Goal: Find specific page/section: Find specific page/section

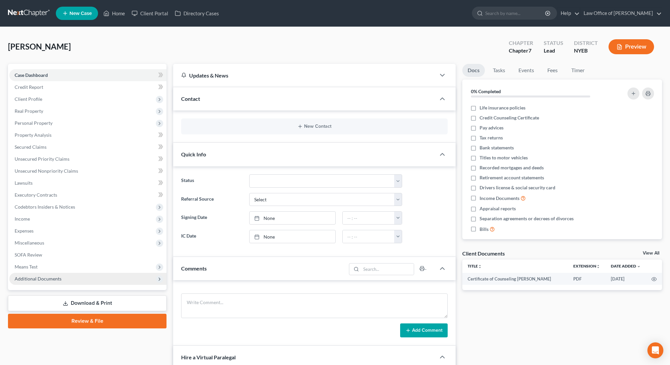
click at [36, 280] on span "Additional Documents" at bounding box center [38, 279] width 47 height 6
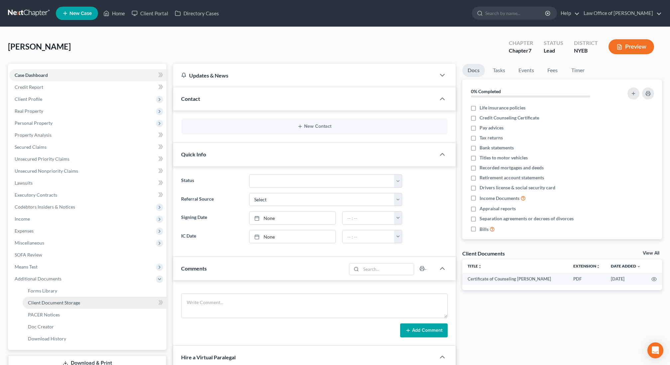
click at [61, 300] on span "Client Document Storage" at bounding box center [54, 303] width 52 height 6
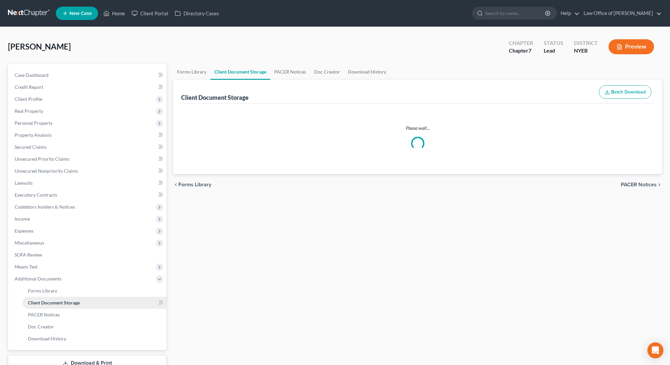
select select "0"
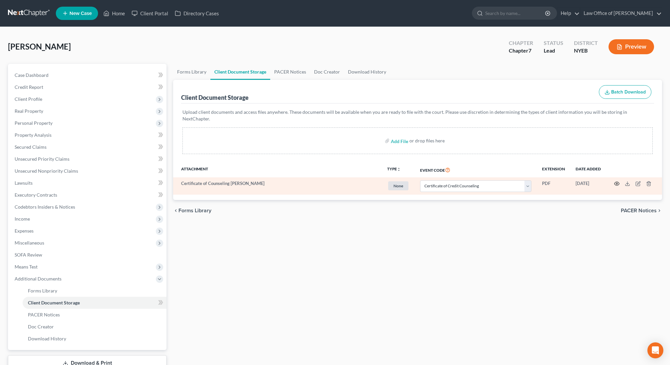
click at [616, 181] on icon "button" at bounding box center [616, 183] width 5 height 5
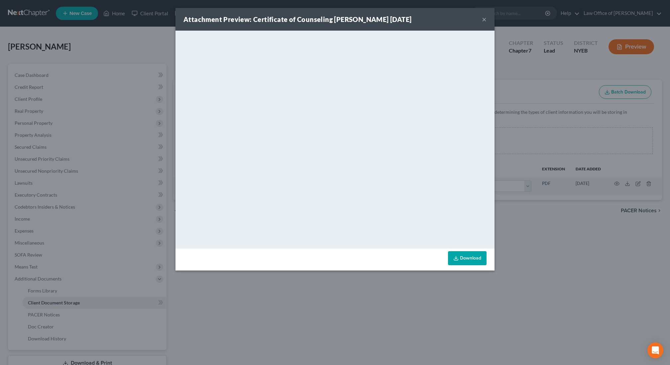
click at [486, 17] on button "×" at bounding box center [484, 19] width 5 height 8
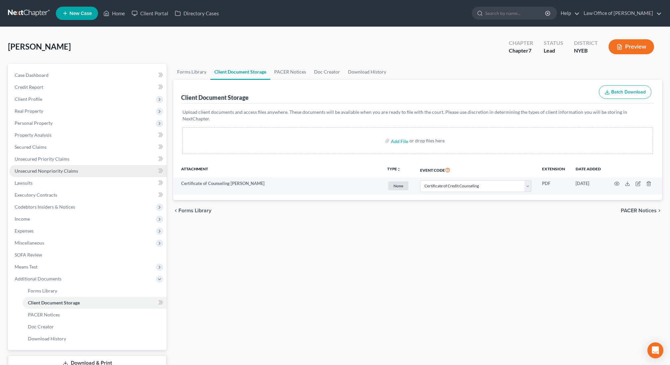
click at [62, 172] on span "Unsecured Nonpriority Claims" at bounding box center [47, 171] width 64 height 6
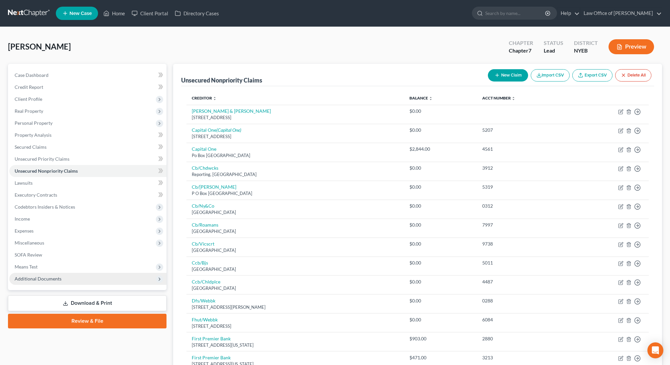
click at [58, 277] on span "Additional Documents" at bounding box center [38, 279] width 47 height 6
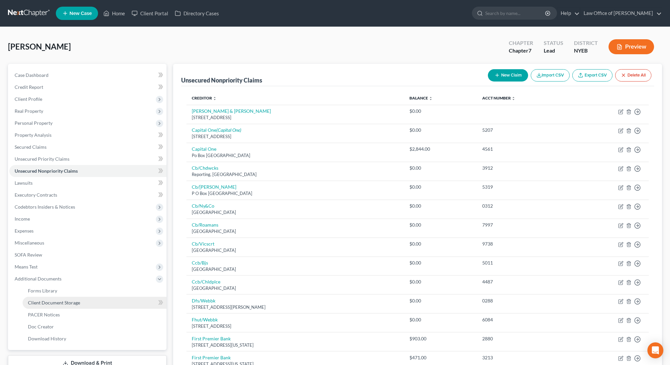
click at [55, 302] on span "Client Document Storage" at bounding box center [54, 303] width 52 height 6
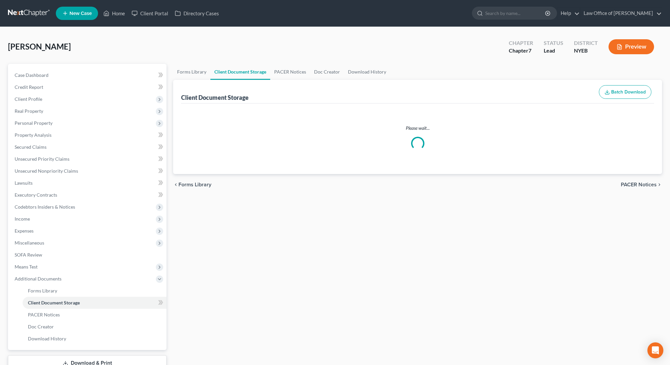
select select "0"
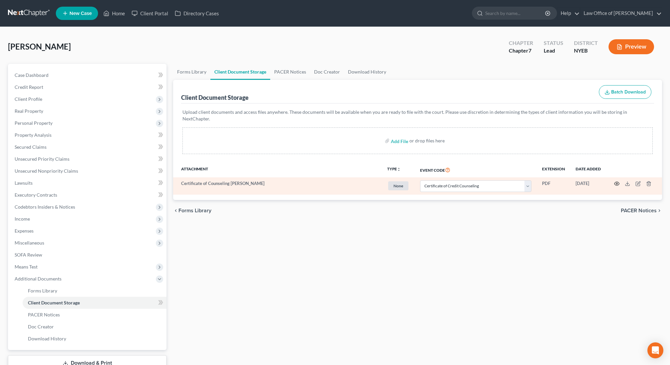
click at [617, 183] on circle "button" at bounding box center [616, 183] width 1 height 1
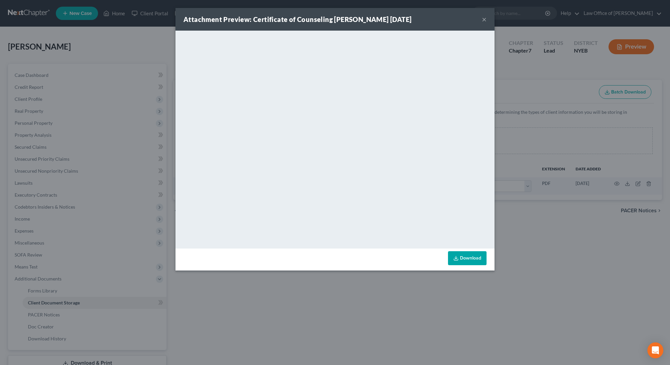
click at [439, 22] on div "Attachment Preview: Certificate of Counseling [PERSON_NAME] [DATE] ×" at bounding box center [335, 19] width 319 height 23
click at [484, 18] on button "×" at bounding box center [484, 19] width 5 height 8
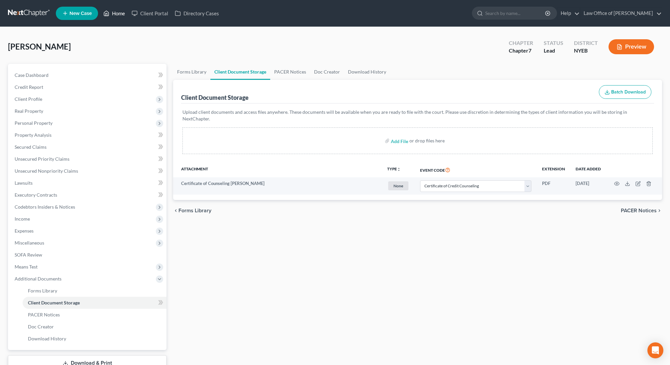
click at [112, 16] on link "Home" at bounding box center [114, 13] width 28 height 12
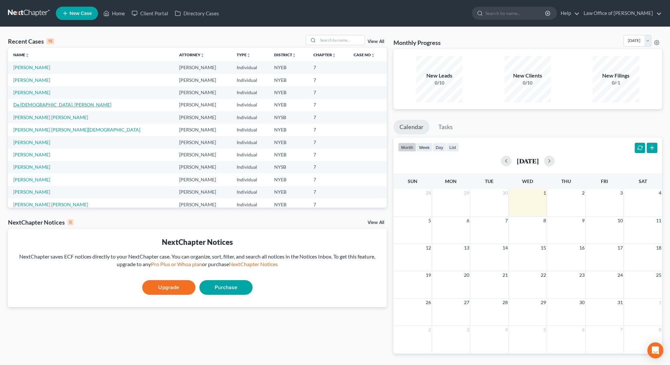
click at [21, 105] on link "De [DEMOGRAPHIC_DATA], [PERSON_NAME]" at bounding box center [62, 105] width 98 height 6
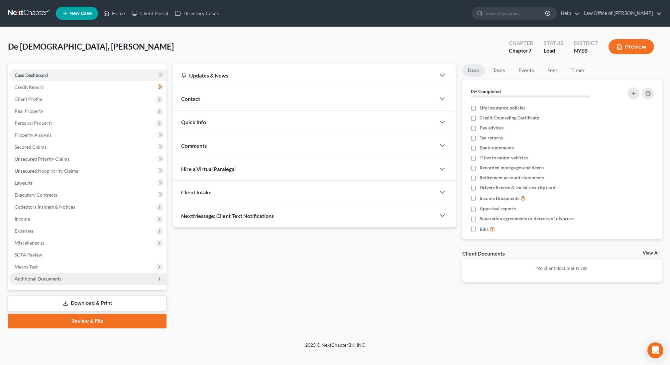
click at [25, 279] on span "Additional Documents" at bounding box center [38, 279] width 47 height 6
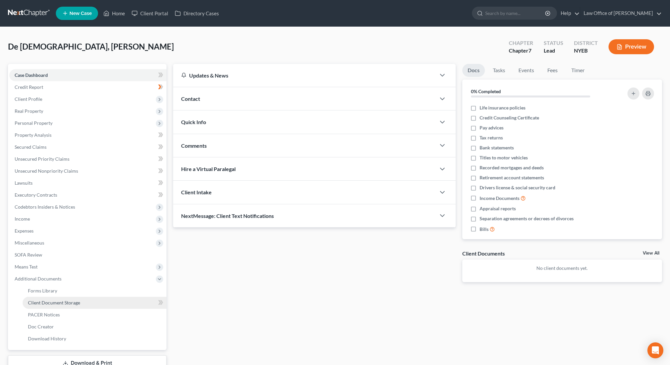
click at [54, 301] on span "Client Document Storage" at bounding box center [54, 303] width 52 height 6
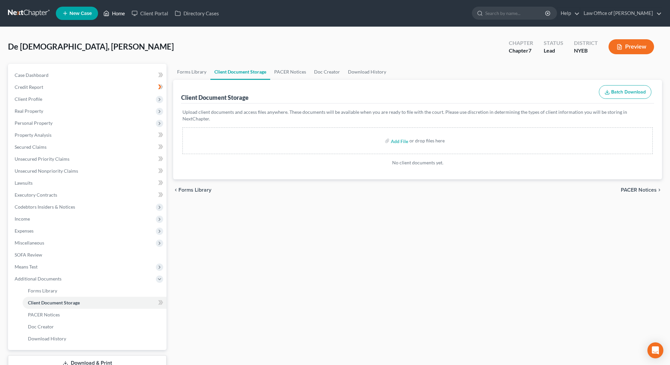
click at [115, 11] on link "Home" at bounding box center [114, 13] width 28 height 12
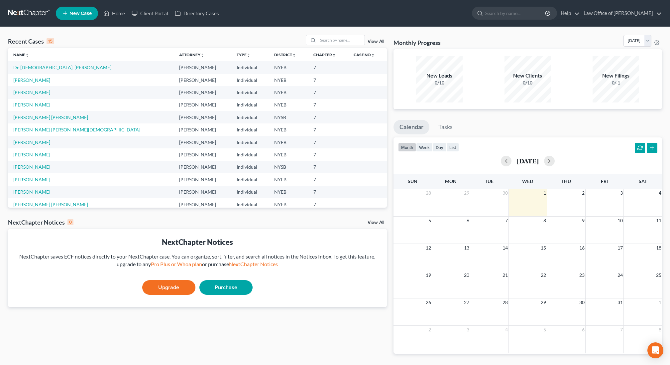
click at [377, 42] on link "View All" at bounding box center [376, 41] width 17 height 5
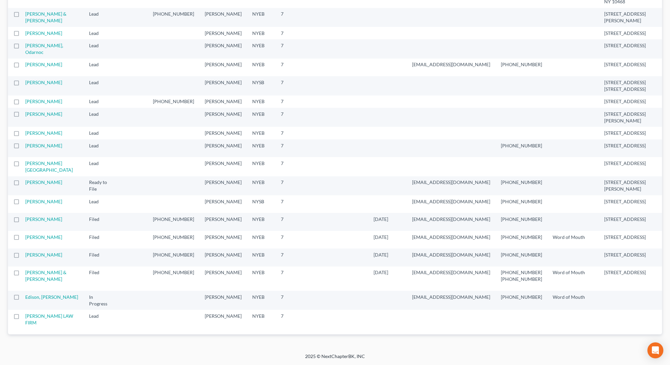
scroll to position [1083, 0]
click at [28, 216] on link "[PERSON_NAME]" at bounding box center [43, 219] width 37 height 6
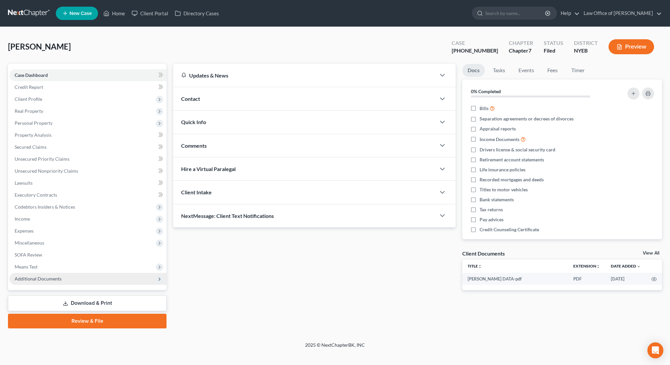
click at [47, 281] on span "Additional Documents" at bounding box center [87, 279] width 157 height 12
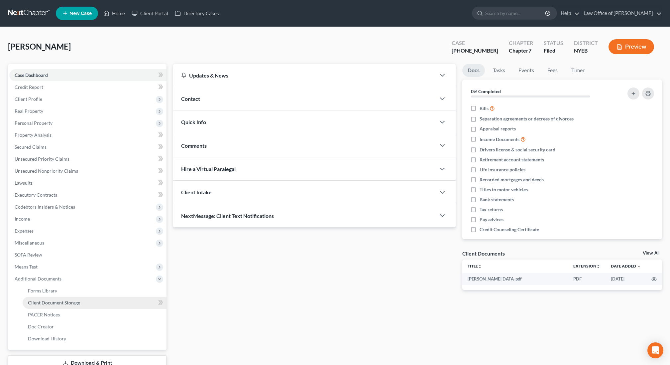
click at [53, 303] on span "Client Document Storage" at bounding box center [54, 303] width 52 height 6
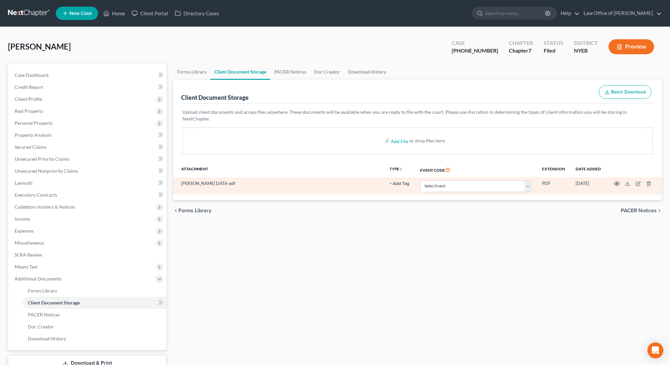
click at [617, 181] on icon "button" at bounding box center [616, 183] width 5 height 5
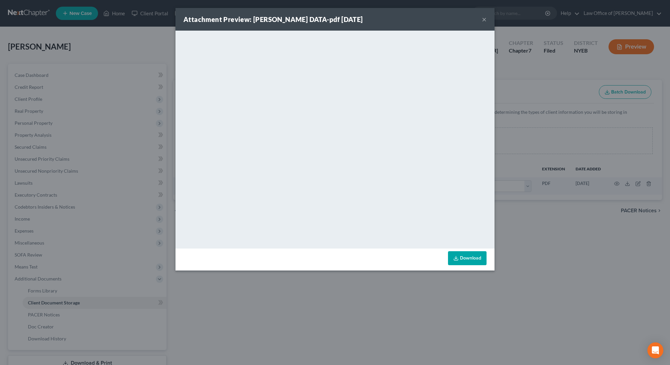
click at [483, 22] on button "×" at bounding box center [484, 19] width 5 height 8
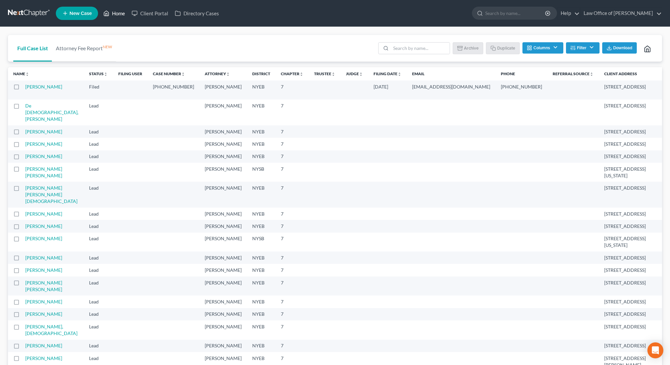
click at [120, 13] on link "Home" at bounding box center [114, 13] width 28 height 12
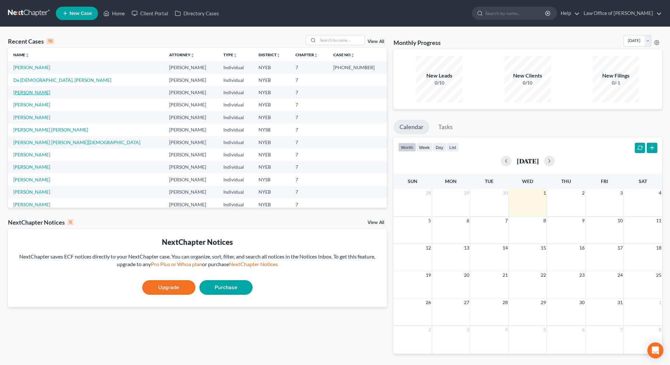
click at [29, 92] on link "[PERSON_NAME]" at bounding box center [31, 92] width 37 height 6
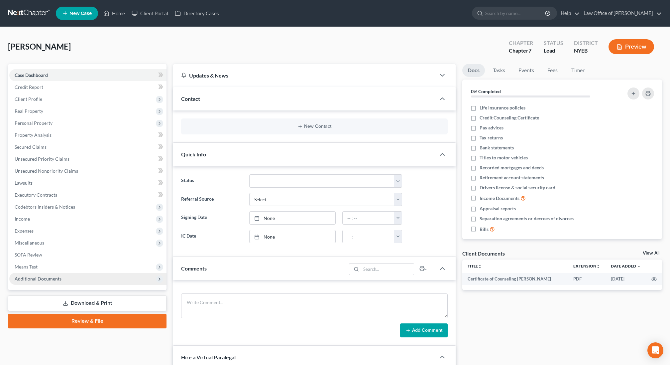
click at [34, 279] on span "Additional Documents" at bounding box center [38, 279] width 47 height 6
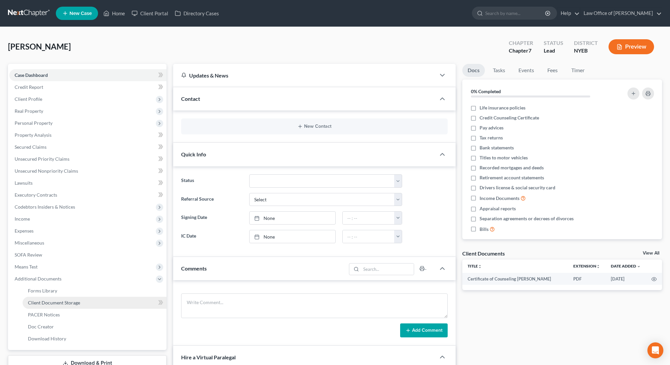
click at [42, 302] on span "Client Document Storage" at bounding box center [54, 303] width 52 height 6
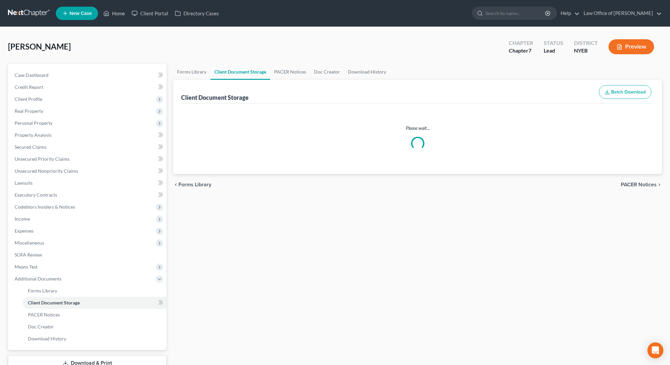
scroll to position [48, 0]
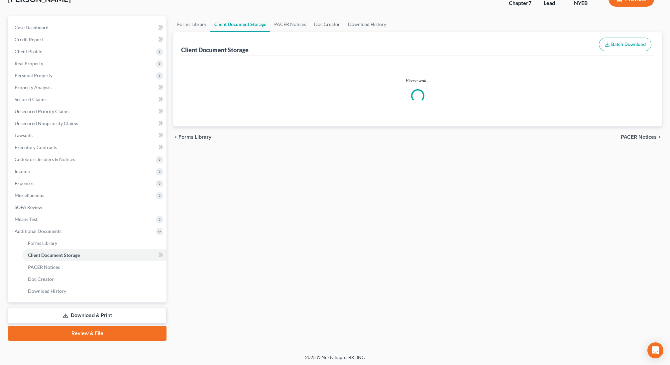
select select "0"
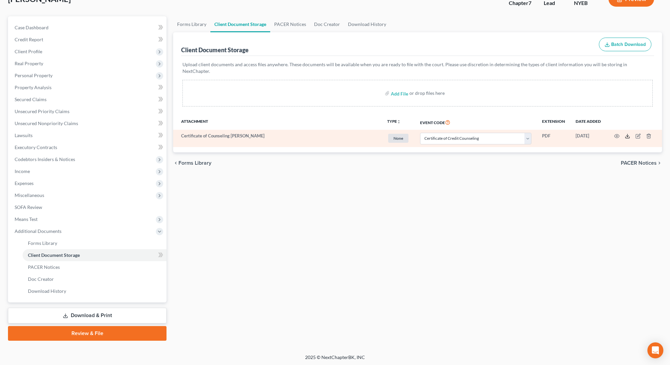
click at [628, 134] on line at bounding box center [628, 135] width 0 height 3
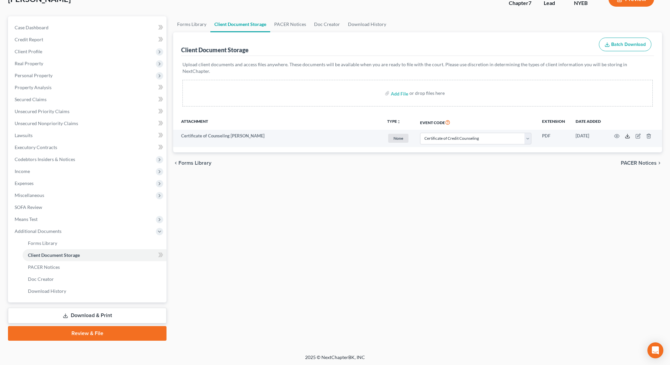
scroll to position [0, 0]
